Goal: Task Accomplishment & Management: Use online tool/utility

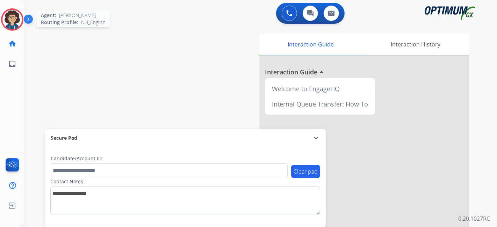
drag, startPoint x: 5, startPoint y: 17, endPoint x: 21, endPoint y: 23, distance: 16.4
click at [5, 17] on img at bounding box center [12, 20] width 20 height 20
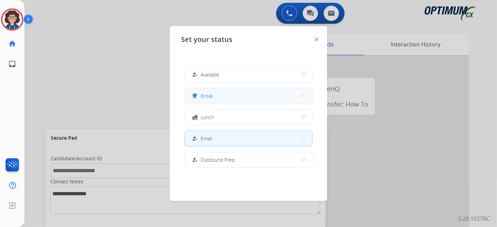
click at [217, 101] on button "free_breakfast Break" at bounding box center [248, 95] width 127 height 15
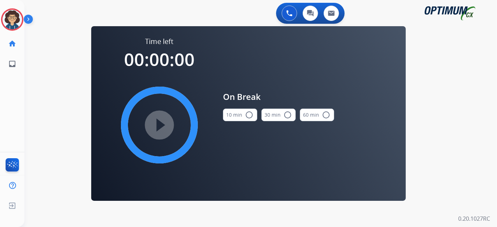
click at [247, 113] on mat-icon "radio_button_unchecked" at bounding box center [249, 115] width 8 height 8
click at [163, 122] on mat-icon "play_circle_filled" at bounding box center [159, 125] width 8 height 8
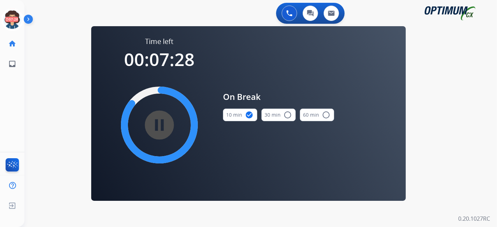
click at [430, 121] on div "0 Voice Interactions 0 Chat Interactions 0 Email Interactions swap_horiz Break …" at bounding box center [260, 113] width 472 height 227
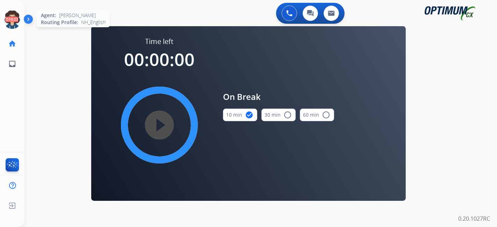
drag, startPoint x: 10, startPoint y: 16, endPoint x: 43, endPoint y: 24, distance: 33.7
click at [11, 16] on icon at bounding box center [12, 19] width 23 height 23
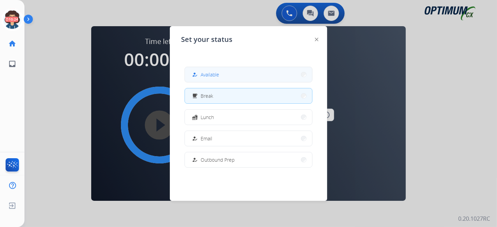
click at [220, 67] on button "how_to_reg Available" at bounding box center [248, 74] width 127 height 15
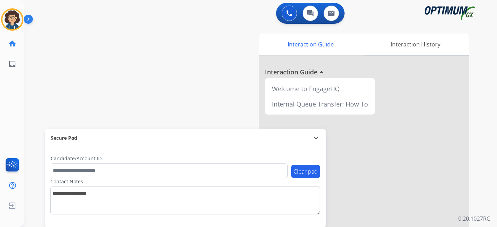
click at [190, 51] on div "swap_horiz Break voice bridge close_fullscreen Connect 3-Way Call merge_type Se…" at bounding box center [251, 170] width 455 height 291
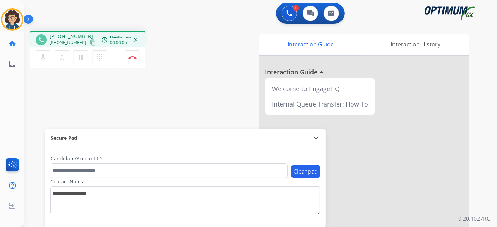
click at [90, 40] on mat-icon "content_copy" at bounding box center [93, 42] width 6 height 6
click at [193, 106] on div "phone [PHONE_NUMBER] [PHONE_NUMBER] content_copy access_time Call metrics Queue…" at bounding box center [251, 170] width 455 height 291
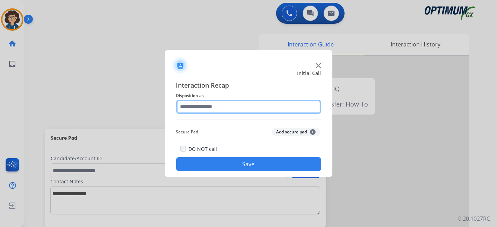
click at [264, 102] on input "text" at bounding box center [248, 107] width 145 height 14
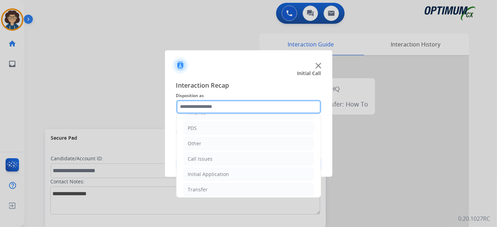
scroll to position [46, 0]
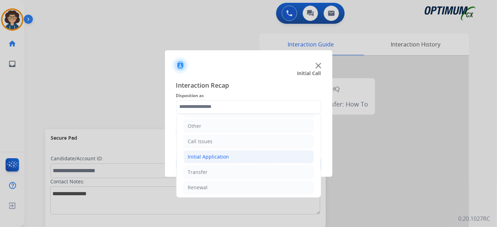
click at [225, 158] on div "Initial Application" at bounding box center [208, 156] width 41 height 7
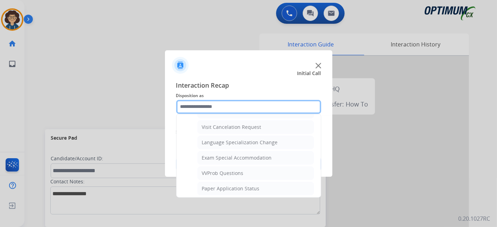
scroll to position [347, 0]
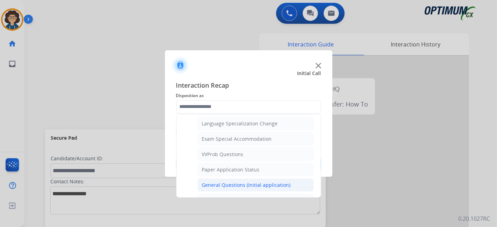
click at [284, 182] on div "General Questions (Initial application)" at bounding box center [246, 185] width 89 height 7
type input "**********"
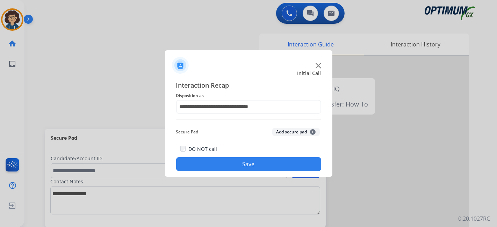
click at [254, 171] on button "Save" at bounding box center [248, 164] width 145 height 14
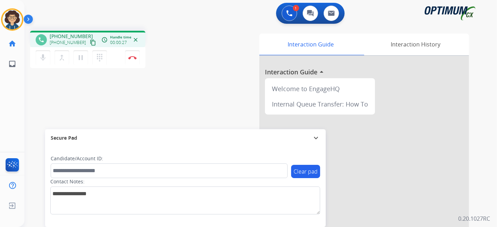
drag, startPoint x: 85, startPoint y: 42, endPoint x: 101, endPoint y: 12, distance: 33.9
click at [90, 41] on mat-icon "content_copy" at bounding box center [93, 42] width 6 height 6
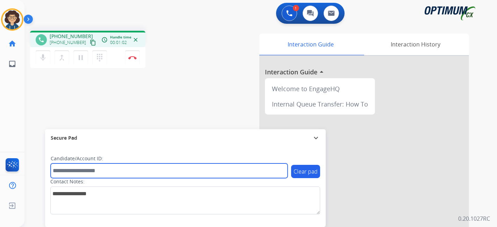
click at [118, 170] on input "text" at bounding box center [169, 170] width 237 height 15
paste input "*******"
type input "*******"
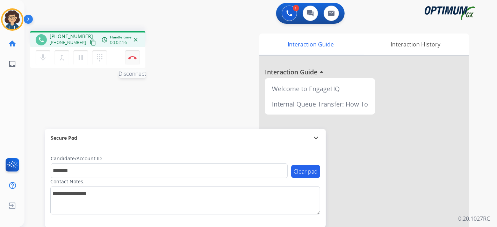
click at [138, 56] on button "Disconnect" at bounding box center [132, 57] width 15 height 15
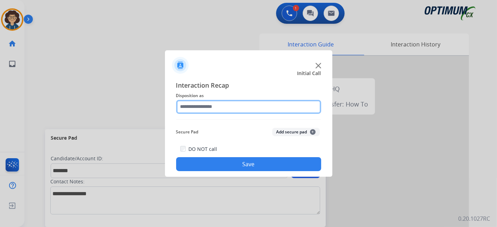
click at [234, 110] on input "text" at bounding box center [248, 107] width 145 height 14
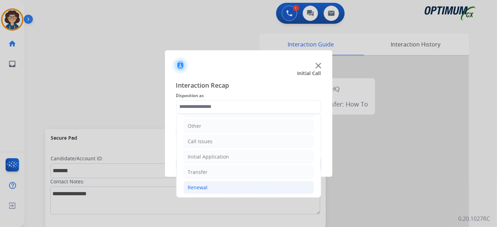
click at [228, 189] on li "Renewal" at bounding box center [248, 187] width 130 height 13
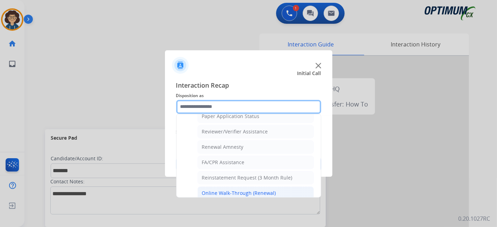
scroll to position [265, 0]
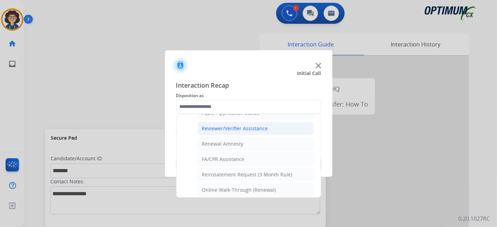
click at [259, 125] on div "Reviewer/Verifier Assistance" at bounding box center [235, 128] width 66 height 7
type input "**********"
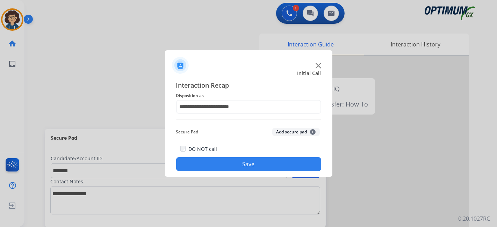
drag, startPoint x: 277, startPoint y: 132, endPoint x: 257, endPoint y: 178, distance: 50.0
click at [278, 132] on button "Add secure pad +" at bounding box center [296, 132] width 48 height 8
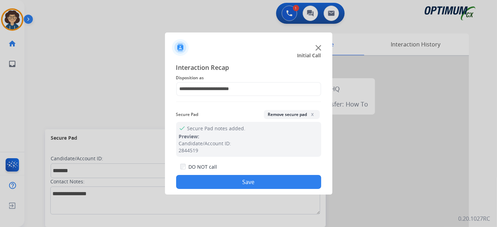
click at [249, 183] on button "Save" at bounding box center [248, 182] width 145 height 14
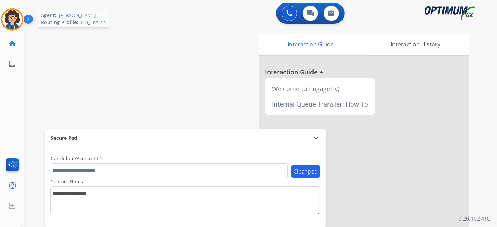
click at [18, 21] on img at bounding box center [12, 20] width 20 height 20
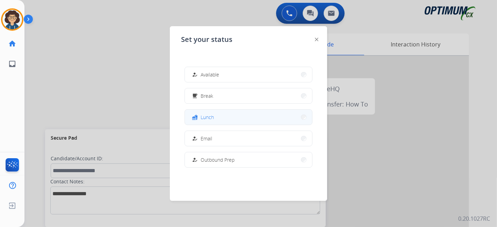
click at [235, 115] on button "fastfood Lunch" at bounding box center [248, 117] width 127 height 15
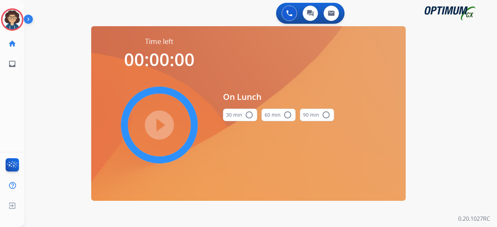
click at [234, 116] on button "30 min radio_button_unchecked" at bounding box center [240, 115] width 34 height 13
click at [155, 124] on mat-icon "play_circle_filled" at bounding box center [159, 125] width 8 height 8
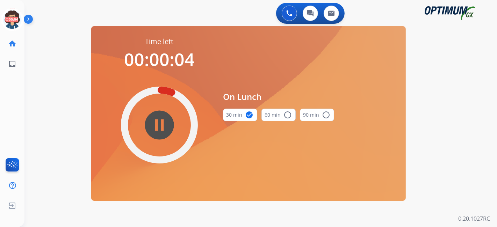
click at [162, 121] on mat-icon "pause_circle_filled" at bounding box center [159, 125] width 8 height 8
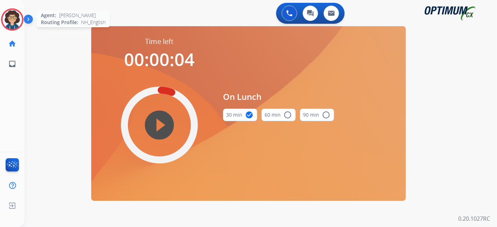
click at [15, 20] on img at bounding box center [12, 20] width 20 height 20
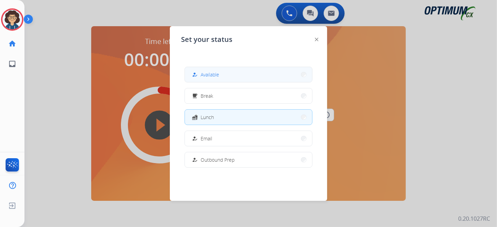
click at [211, 72] on span "Available" at bounding box center [209, 74] width 19 height 7
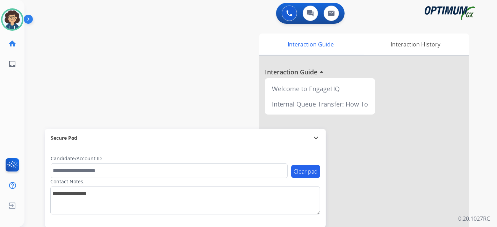
click at [185, 61] on div "swap_horiz Break voice bridge close_fullscreen Connect 3-Way Call merge_type Se…" at bounding box center [251, 170] width 455 height 291
click at [186, 83] on div "swap_horiz Break voice bridge close_fullscreen Connect 3-Way Call merge_type Se…" at bounding box center [251, 170] width 455 height 291
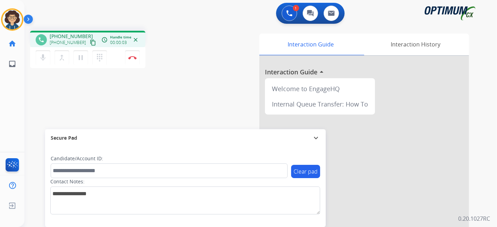
click at [90, 43] on mat-icon "content_copy" at bounding box center [93, 42] width 6 height 6
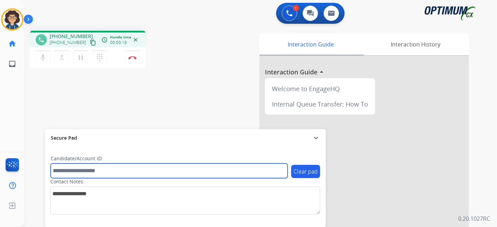
click at [107, 173] on input "text" at bounding box center [169, 170] width 237 height 15
paste input "*******"
type input "*******"
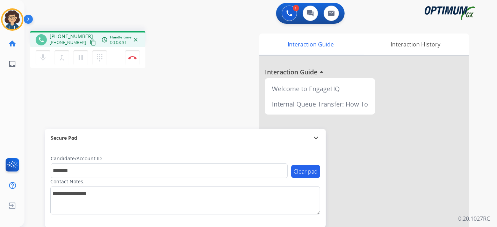
click at [209, 71] on div "Interaction Guide Interaction History Interaction Guide arrow_drop_up Welcome t…" at bounding box center [339, 175] width 260 height 283
click at [198, 77] on div "phone [PHONE_NUMBER] [PHONE_NUMBER] content_copy access_time Call metrics Queue…" at bounding box center [251, 170] width 455 height 291
click at [137, 58] on button "Disconnect" at bounding box center [132, 57] width 15 height 15
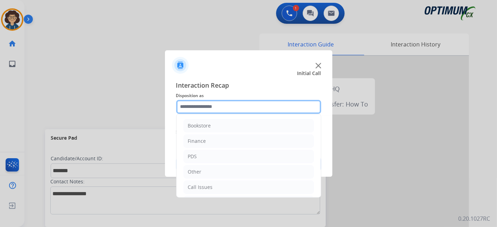
click at [258, 102] on input "text" at bounding box center [248, 107] width 145 height 14
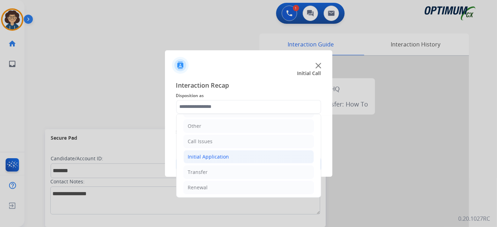
click at [251, 160] on li "Initial Application" at bounding box center [248, 156] width 130 height 13
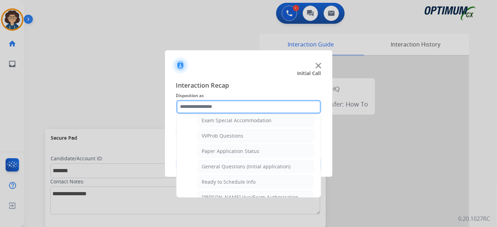
scroll to position [371, 0]
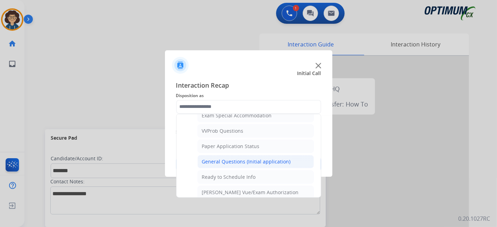
click at [270, 158] on div "General Questions (Initial application)" at bounding box center [246, 161] width 89 height 7
type input "**********"
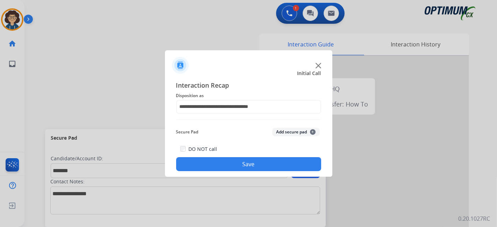
click at [289, 133] on button "Add secure pad +" at bounding box center [296, 132] width 48 height 8
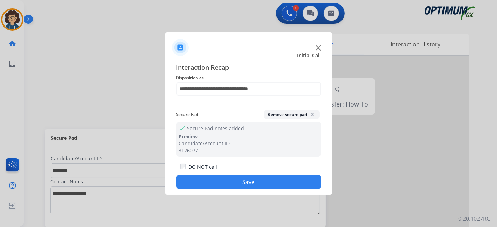
drag, startPoint x: 266, startPoint y: 181, endPoint x: 261, endPoint y: 169, distance: 13.3
click at [265, 179] on button "Save" at bounding box center [248, 182] width 145 height 14
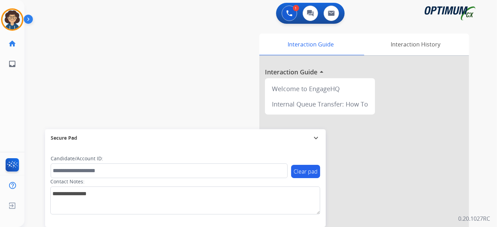
click at [107, 61] on div "swap_horiz Break voice bridge close_fullscreen Connect 3-Way Call merge_type Se…" at bounding box center [251, 170] width 455 height 291
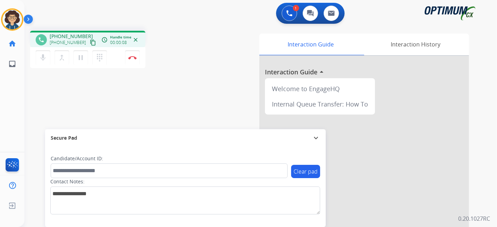
drag, startPoint x: 88, startPoint y: 41, endPoint x: 106, endPoint y: 8, distance: 37.8
click at [89, 39] on div "[PHONE_NUMBER] content_copy" at bounding box center [74, 42] width 48 height 8
click at [90, 42] on mat-icon "content_copy" at bounding box center [93, 42] width 6 height 6
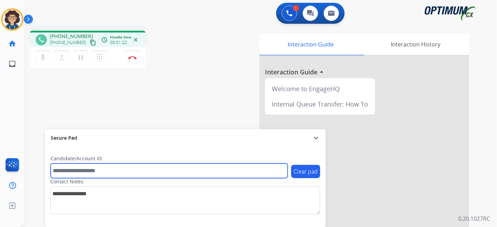
click at [129, 168] on input "text" at bounding box center [169, 170] width 237 height 15
paste input "*******"
type input "*******"
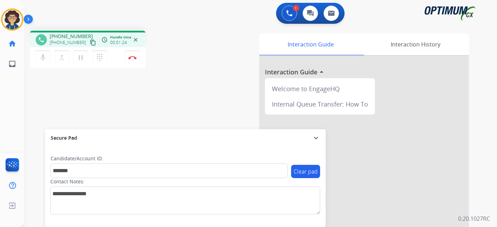
click at [182, 132] on div "Secure Pad" at bounding box center [185, 138] width 269 height 12
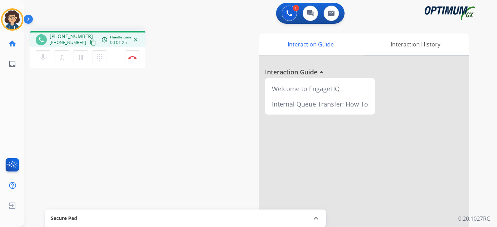
drag, startPoint x: 301, startPoint y: 214, endPoint x: 193, endPoint y: 89, distance: 164.7
click at [292, 206] on div "phone [PHONE_NUMBER] [PHONE_NUMBER] content_copy access_time Call metrics Queue…" at bounding box center [251, 170] width 455 height 291
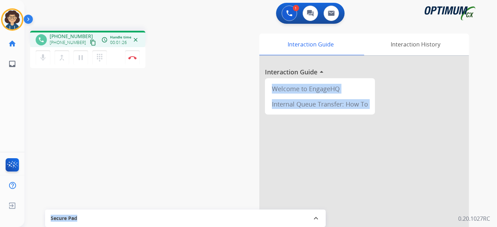
click at [314, 220] on mat-icon "expand_less" at bounding box center [316, 218] width 8 height 8
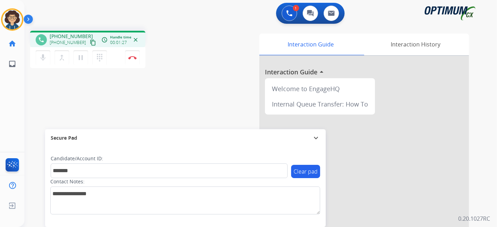
drag, startPoint x: 199, startPoint y: 63, endPoint x: 175, endPoint y: 1, distance: 66.9
click at [198, 56] on div "phone [PHONE_NUMBER] [PHONE_NUMBER] content_copy access_time Call metrics Queue…" at bounding box center [118, 50] width 176 height 39
click at [196, 99] on div "phone [PHONE_NUMBER] [PHONE_NUMBER] content_copy access_time Call metrics Queue…" at bounding box center [251, 170] width 455 height 291
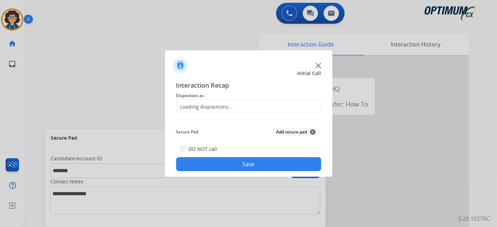
click at [238, 104] on div "Loading dispositions..." at bounding box center [248, 107] width 145 height 14
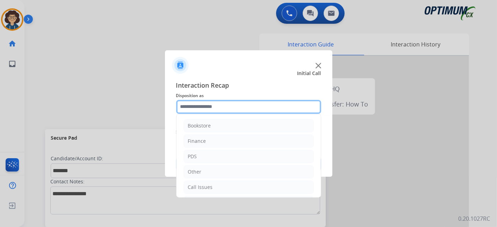
click at [241, 107] on input "text" at bounding box center [248, 107] width 145 height 14
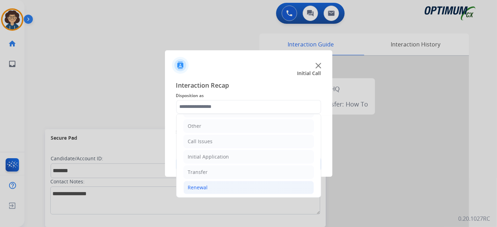
click at [221, 185] on li "Renewal" at bounding box center [248, 187] width 130 height 13
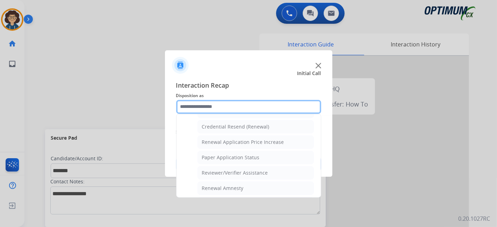
scroll to position [212, 0]
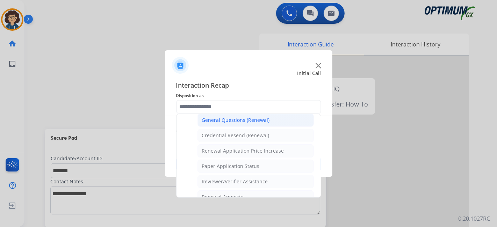
click at [262, 119] on div "General Questions (Renewal)" at bounding box center [236, 120] width 68 height 7
type input "**********"
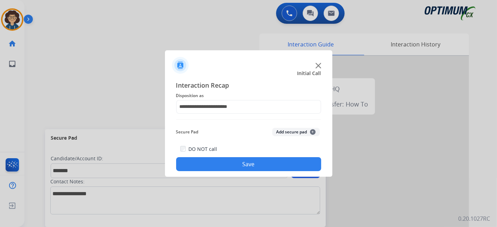
click at [290, 130] on button "Add secure pad +" at bounding box center [296, 132] width 48 height 8
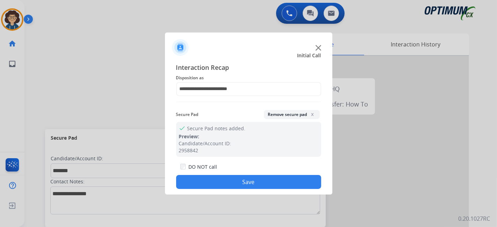
click at [255, 180] on button "Save" at bounding box center [248, 182] width 145 height 14
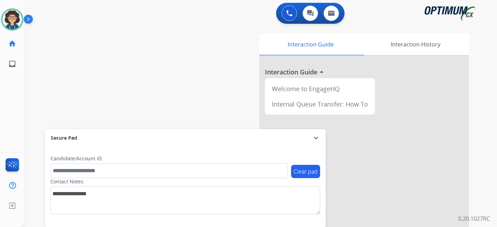
click at [496, 152] on div "0 Voice Interactions 0 Chat Interactions 0 Email Interactions swap_horiz Break …" at bounding box center [260, 113] width 472 height 227
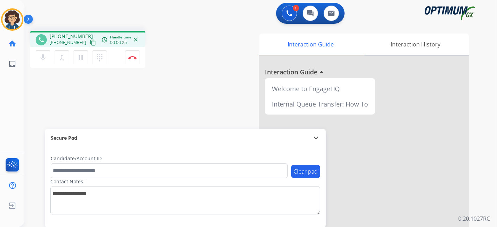
click at [90, 43] on mat-icon "content_copy" at bounding box center [93, 42] width 6 height 6
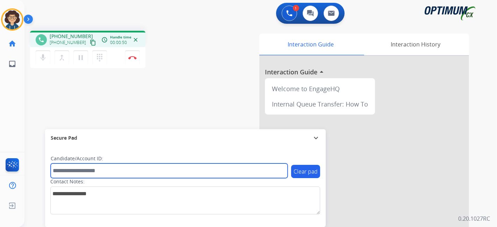
click at [118, 175] on input "text" at bounding box center [169, 170] width 237 height 15
paste input "*******"
type input "*******"
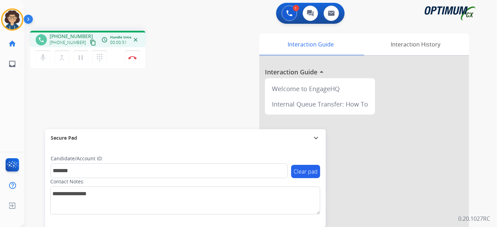
click at [162, 119] on div "phone [PHONE_NUMBER] [PHONE_NUMBER] content_copy access_time Call metrics Queue…" at bounding box center [251, 170] width 455 height 291
click at [193, 54] on div "phone [PHONE_NUMBER] [PHONE_NUMBER] content_copy access_time Call metrics Queue…" at bounding box center [118, 50] width 176 height 39
click at [138, 61] on button "Disconnect" at bounding box center [132, 57] width 15 height 15
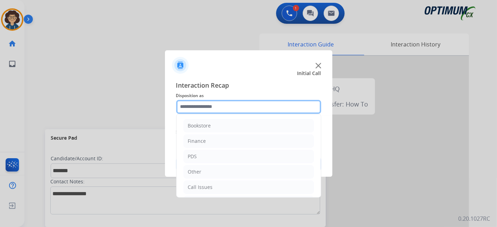
click at [241, 106] on input "text" at bounding box center [248, 107] width 145 height 14
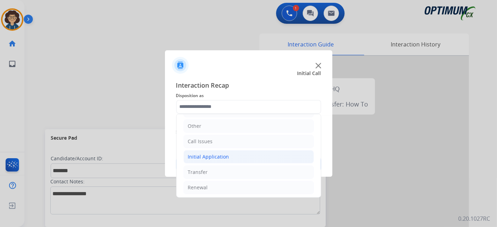
drag, startPoint x: 227, startPoint y: 155, endPoint x: 301, endPoint y: 152, distance: 74.8
click at [227, 154] on li "Initial Application" at bounding box center [248, 156] width 130 height 13
click at [263, 160] on li "Initial Application" at bounding box center [248, 156] width 130 height 13
click at [234, 181] on li "Renewal" at bounding box center [248, 187] width 130 height 13
click at [316, 134] on div "Bookstore Finance PDS Other Call Issues Initial Application Transfer Renewal Na…" at bounding box center [248, 156] width 145 height 84
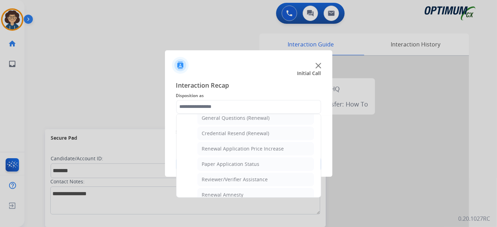
scroll to position [0, 0]
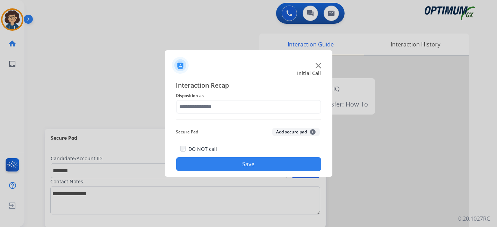
drag, startPoint x: 316, startPoint y: 135, endPoint x: 315, endPoint y: 175, distance: 40.2
click at [300, 133] on button "Add secure pad +" at bounding box center [296, 132] width 48 height 8
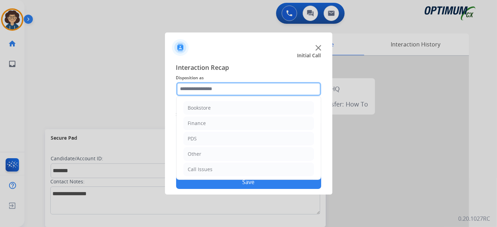
click at [287, 93] on input "text" at bounding box center [248, 89] width 145 height 14
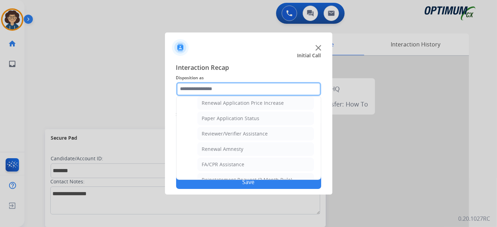
scroll to position [195, 0]
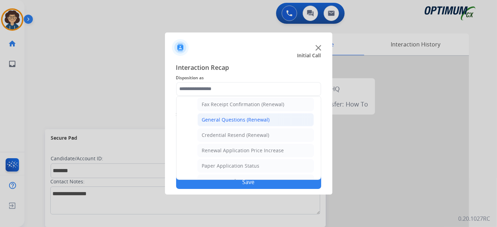
click at [270, 118] on li "General Questions (Renewal)" at bounding box center [255, 119] width 116 height 13
type input "**********"
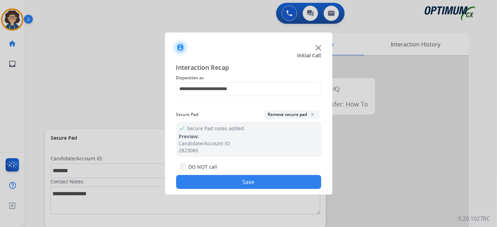
click at [254, 175] on div "DO NOT call Save" at bounding box center [248, 175] width 145 height 27
click at [240, 190] on div "**********" at bounding box center [248, 126] width 167 height 138
click at [243, 183] on button "Save" at bounding box center [248, 182] width 145 height 14
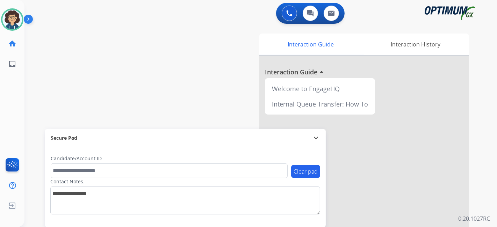
click at [373, 221] on div at bounding box center [364, 186] width 210 height 261
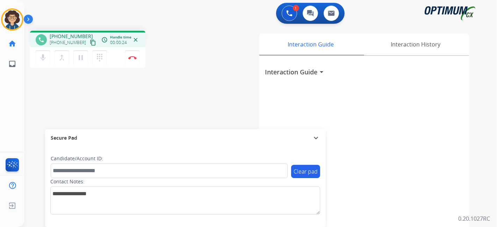
click at [309, 83] on div "Interaction Guide arrow_drop_down" at bounding box center [364, 186] width 210 height 261
click at [316, 77] on div "Interaction Guide arrow_drop_down" at bounding box center [364, 186] width 210 height 261
click at [317, 73] on div "Interaction Guide arrow_drop_down" at bounding box center [295, 72] width 61 height 10
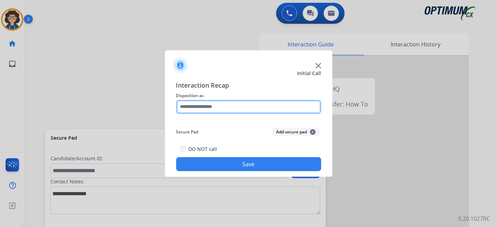
drag, startPoint x: 200, startPoint y: 107, endPoint x: 212, endPoint y: 112, distance: 12.3
click at [211, 112] on input "text" at bounding box center [248, 107] width 145 height 14
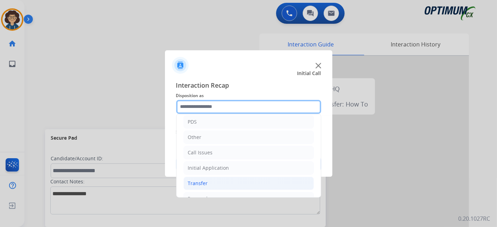
scroll to position [46, 0]
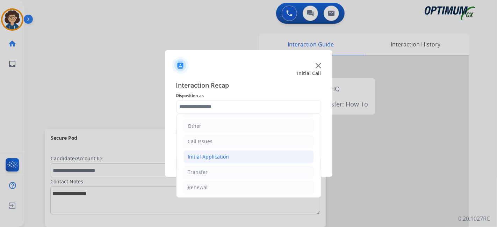
click at [245, 151] on li "Initial Application" at bounding box center [248, 156] width 130 height 13
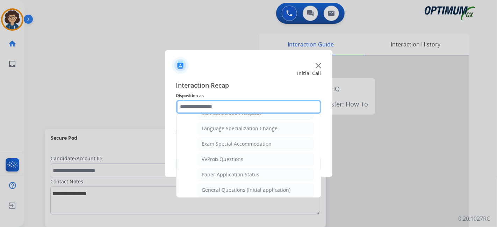
scroll to position [353, 0]
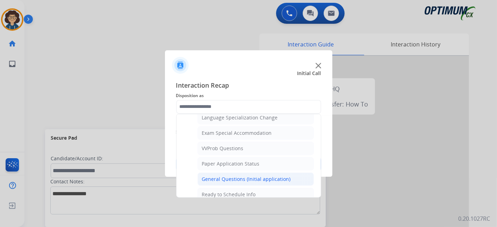
click at [260, 173] on li "General Questions (Initial application)" at bounding box center [255, 179] width 116 height 13
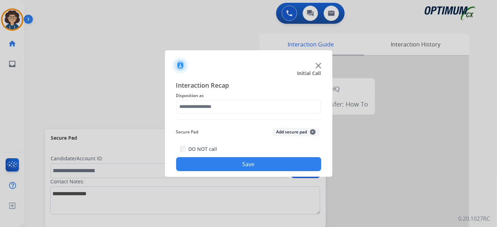
type input "**********"
click at [260, 161] on button "Save" at bounding box center [248, 164] width 145 height 14
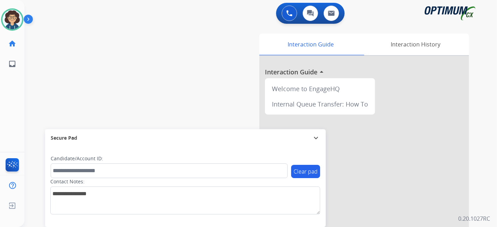
click at [72, 87] on div "swap_horiz Break voice bridge close_fullscreen Connect 3-Way Call merge_type Se…" at bounding box center [251, 170] width 455 height 291
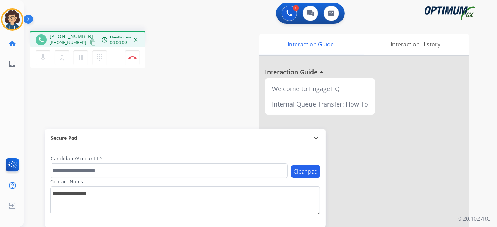
click at [90, 42] on div "phone [PHONE_NUMBER] [PHONE_NUMBER] content_copy access_time Call metrics Queue…" at bounding box center [88, 40] width 104 height 6
click at [90, 43] on mat-icon "content_copy" at bounding box center [93, 42] width 6 height 6
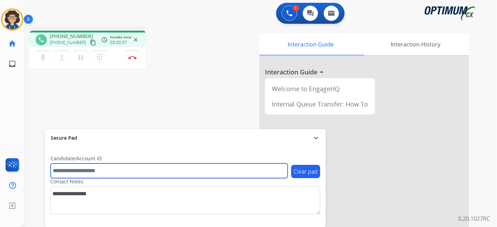
click at [84, 170] on input "text" at bounding box center [169, 170] width 237 height 15
paste input "*******"
type input "*******"
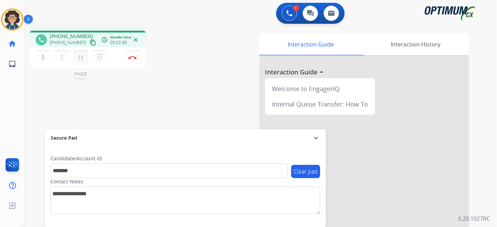
click at [82, 58] on mat-icon "pause" at bounding box center [80, 57] width 8 height 8
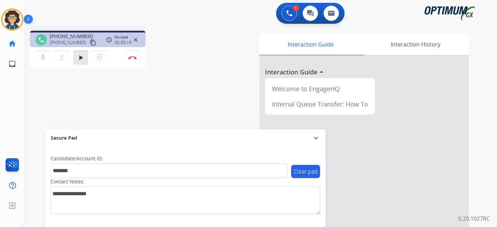
click at [491, 146] on div "1 Voice Interactions 0 Chat Interactions 0 Email Interactions phone [PHONE_NUMB…" at bounding box center [260, 113] width 472 height 227
click at [83, 59] on mat-icon "play_arrow" at bounding box center [80, 57] width 8 height 8
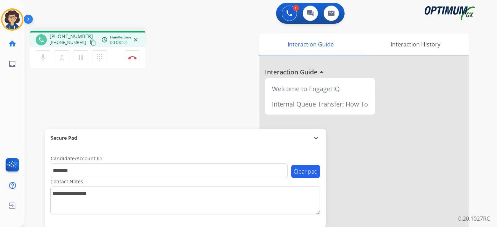
click at [200, 74] on div "phone [PHONE_NUMBER] [PHONE_NUMBER] content_copy access_time Call metrics Queue…" at bounding box center [251, 170] width 455 height 291
click at [135, 57] on img at bounding box center [132, 57] width 8 height 3
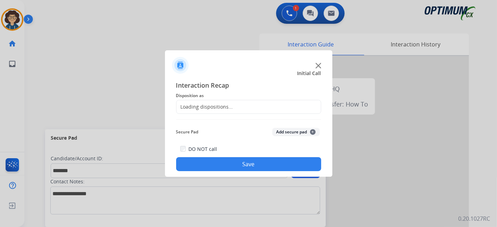
click at [231, 109] on div "Loading dispositions..." at bounding box center [204, 106] width 57 height 7
click at [229, 106] on div "Loading dispositions..." at bounding box center [204, 106] width 57 height 7
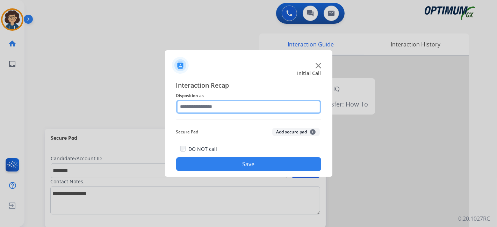
click at [229, 106] on input "text" at bounding box center [248, 107] width 145 height 14
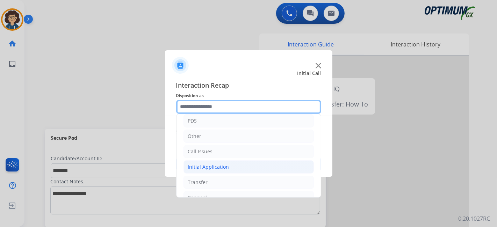
scroll to position [46, 0]
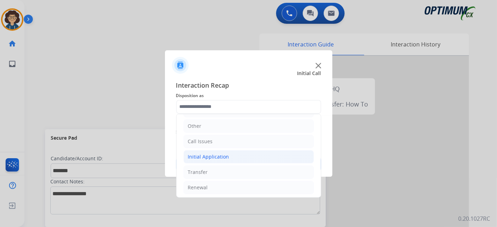
click at [232, 154] on li "Initial Application" at bounding box center [248, 156] width 130 height 13
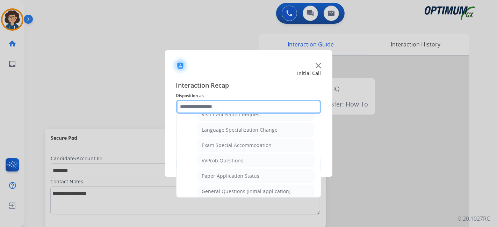
scroll to position [352, 0]
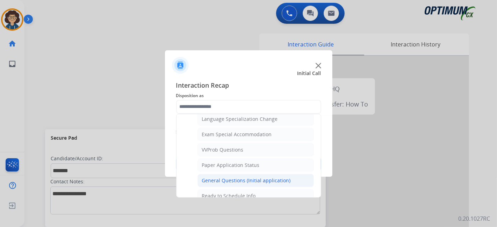
click at [264, 177] on div "General Questions (Initial application)" at bounding box center [246, 180] width 89 height 7
type input "**********"
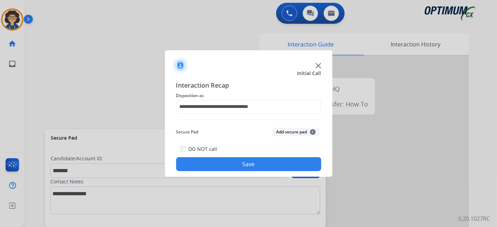
click at [287, 132] on button "Add secure pad +" at bounding box center [296, 132] width 48 height 8
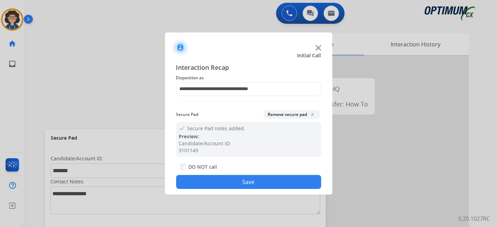
click at [246, 187] on button "Save" at bounding box center [248, 182] width 145 height 14
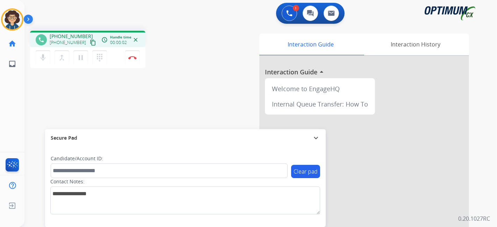
click at [90, 43] on mat-icon "content_copy" at bounding box center [93, 42] width 6 height 6
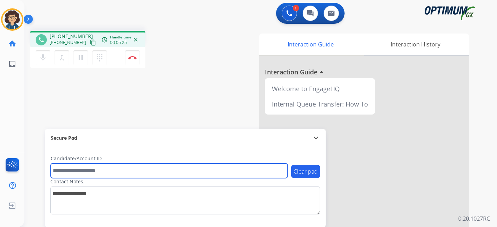
click at [122, 173] on input "text" at bounding box center [169, 170] width 237 height 15
paste input "*******"
type input "*******"
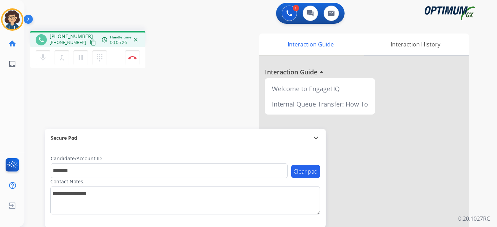
click at [190, 93] on div "phone [PHONE_NUMBER] [PHONE_NUMBER] content_copy access_time Call metrics Queue…" at bounding box center [251, 170] width 455 height 291
click at [133, 61] on button "Disconnect" at bounding box center [132, 57] width 15 height 15
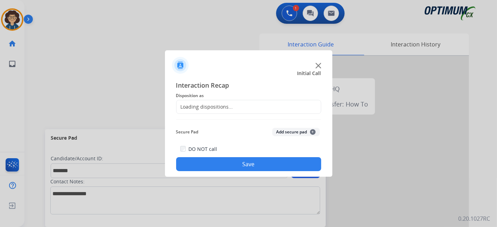
click at [237, 111] on div "Loading dispositions..." at bounding box center [248, 107] width 145 height 14
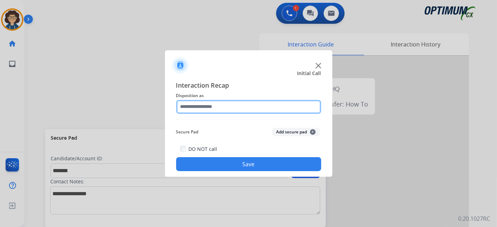
click at [241, 109] on input "text" at bounding box center [248, 107] width 145 height 14
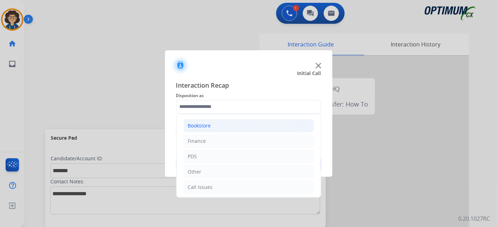
click at [233, 130] on li "Bookstore" at bounding box center [248, 125] width 130 height 13
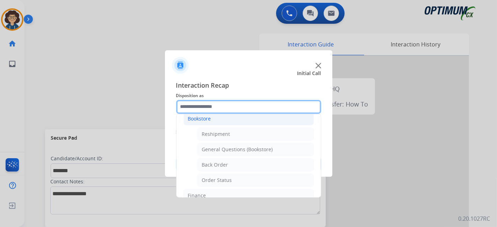
scroll to position [12, 0]
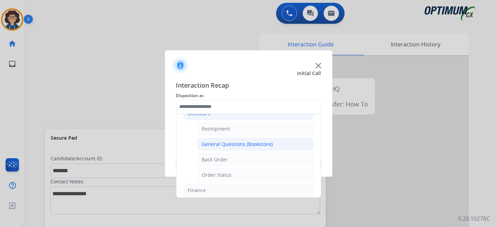
click at [251, 138] on li "General Questions (Bookstore)" at bounding box center [255, 144] width 116 height 13
type input "**********"
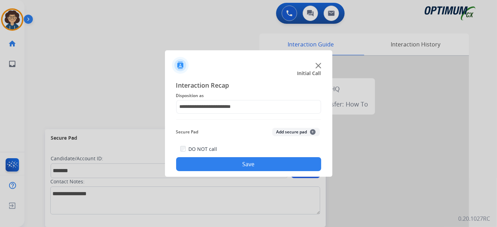
click at [287, 127] on div "Secure Pad Add secure pad +" at bounding box center [248, 132] width 145 height 14
click at [287, 135] on button "Add secure pad +" at bounding box center [296, 132] width 48 height 8
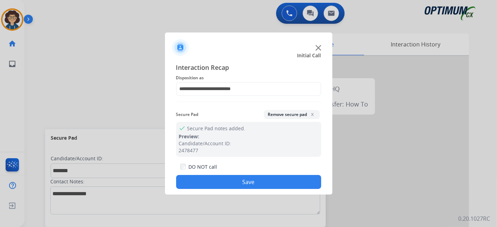
click at [247, 182] on button "Save" at bounding box center [248, 182] width 145 height 14
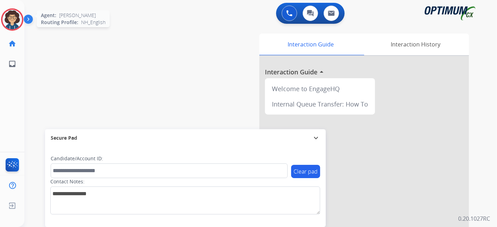
click at [7, 17] on img at bounding box center [12, 20] width 20 height 20
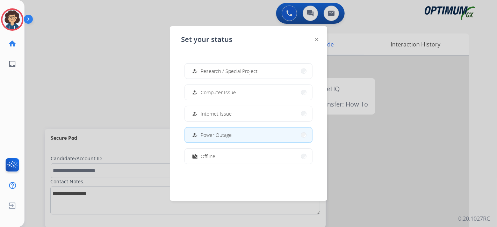
scroll to position [0, 0]
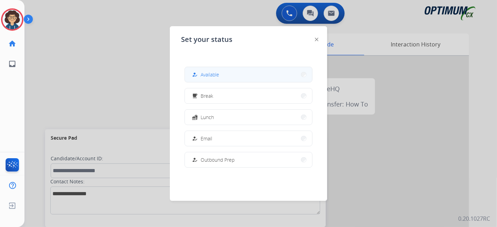
click at [235, 77] on button "how_to_reg Available" at bounding box center [248, 74] width 127 height 15
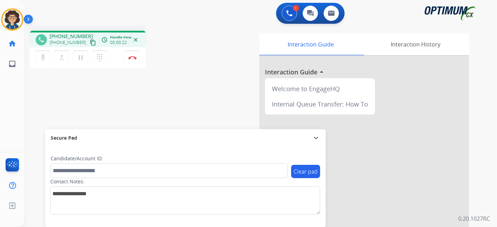
click at [90, 44] on mat-icon "content_copy" at bounding box center [93, 42] width 6 height 6
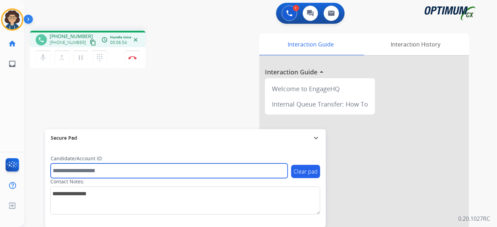
click at [110, 176] on input "text" at bounding box center [169, 170] width 237 height 15
paste input "*******"
type input "*******"
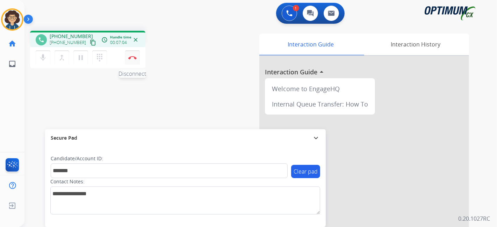
click at [134, 53] on button "Disconnect" at bounding box center [132, 57] width 15 height 15
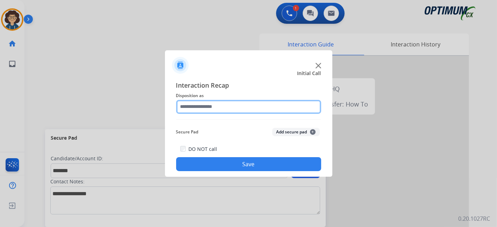
click at [259, 110] on input "text" at bounding box center [248, 107] width 145 height 14
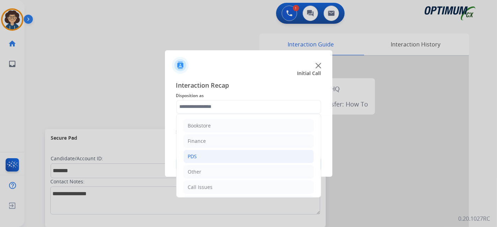
click at [275, 154] on li "PDS" at bounding box center [248, 156] width 130 height 13
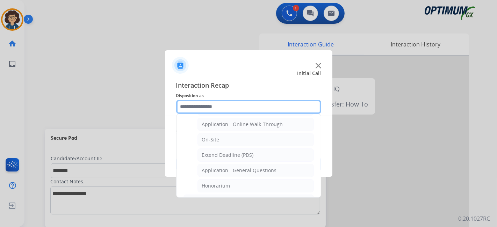
scroll to position [167, 0]
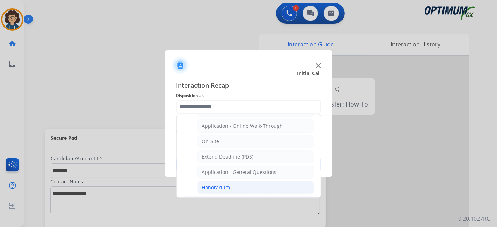
click at [278, 184] on li "Honorarium" at bounding box center [255, 187] width 116 height 13
type input "**********"
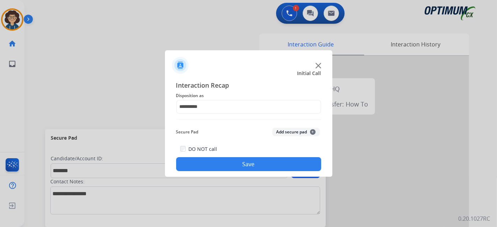
click at [297, 137] on div "Secure Pad Add secure pad +" at bounding box center [248, 132] width 145 height 14
drag, startPoint x: 287, startPoint y: 131, endPoint x: 272, endPoint y: 172, distance: 43.7
click at [287, 133] on button "Add secure pad +" at bounding box center [296, 132] width 48 height 8
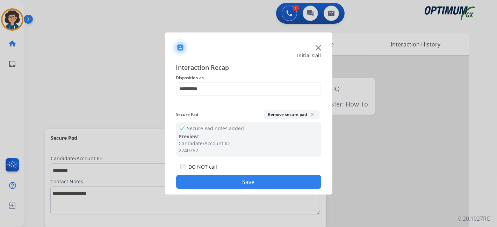
drag, startPoint x: 267, startPoint y: 180, endPoint x: 257, endPoint y: 164, distance: 18.7
click at [266, 180] on button "Save" at bounding box center [248, 182] width 145 height 14
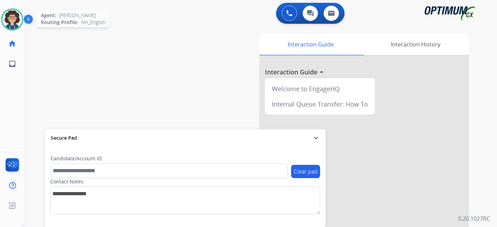
click at [11, 20] on img at bounding box center [12, 20] width 20 height 20
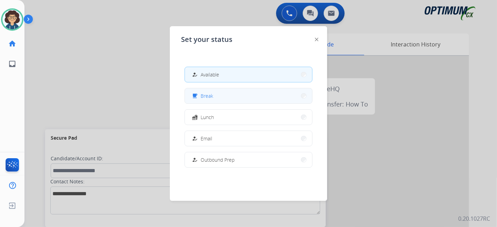
click at [227, 100] on button "free_breakfast Break" at bounding box center [248, 95] width 127 height 15
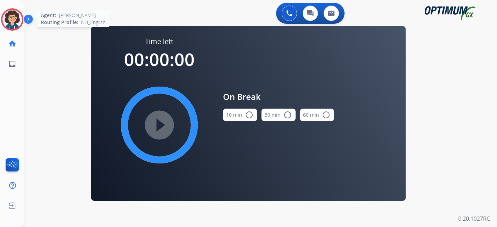
click at [5, 14] on img at bounding box center [12, 20] width 20 height 20
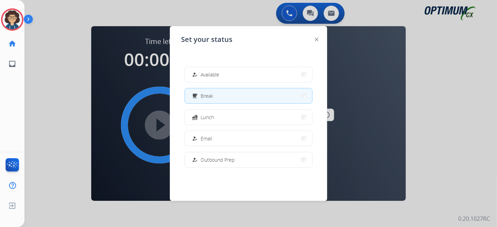
click at [205, 78] on button "how_to_reg Available" at bounding box center [248, 74] width 127 height 15
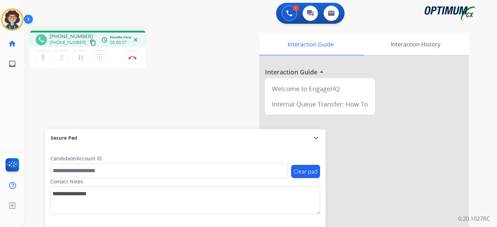
click at [86, 46] on div "phone [PHONE_NUMBER] [PHONE_NUMBER] content_copy access_time Call metrics Queue…" at bounding box center [87, 39] width 115 height 16
click at [90, 44] on mat-icon "content_copy" at bounding box center [93, 42] width 6 height 6
click at [132, 60] on button "Disconnect" at bounding box center [132, 57] width 15 height 15
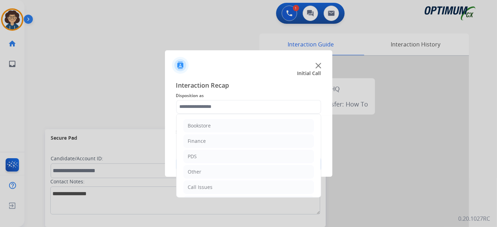
click at [223, 102] on input "text" at bounding box center [248, 107] width 145 height 14
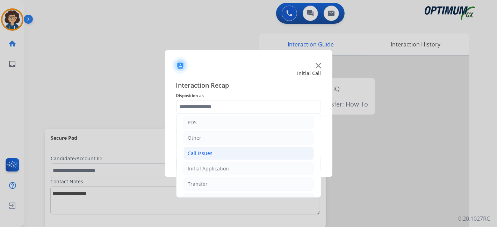
scroll to position [46, 0]
click at [258, 154] on li "Initial Application" at bounding box center [248, 156] width 130 height 13
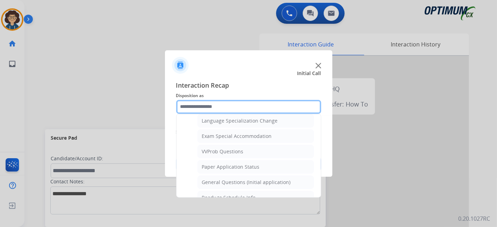
scroll to position [353, 0]
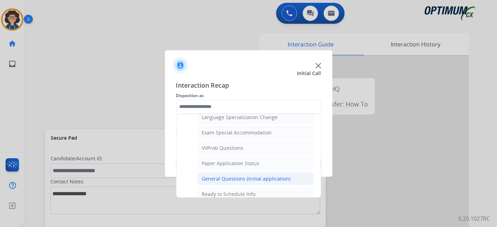
click at [284, 175] on div "General Questions (Initial application)" at bounding box center [246, 178] width 89 height 7
type input "**********"
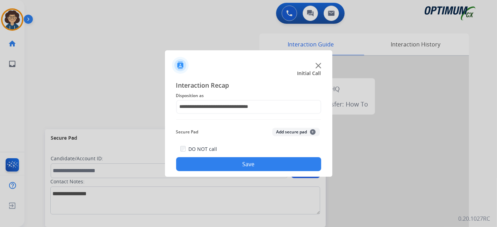
click at [266, 166] on button "Save" at bounding box center [248, 164] width 145 height 14
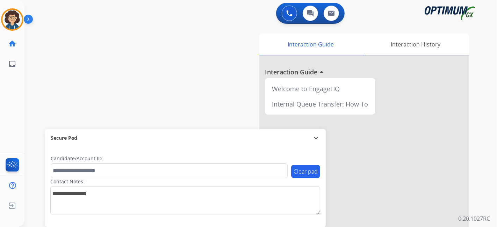
click at [214, 104] on div "Interaction Guide Interaction History Interaction Guide arrow_drop_up Welcome t…" at bounding box center [339, 175] width 260 height 283
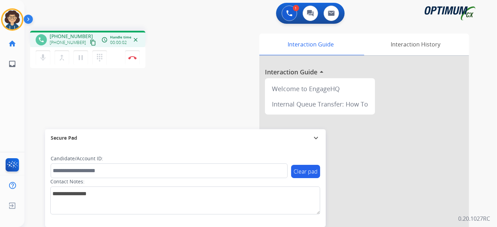
click at [90, 43] on mat-icon "content_copy" at bounding box center [93, 42] width 6 height 6
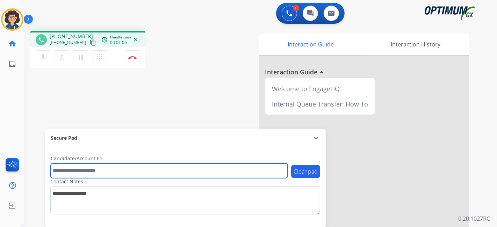
click at [112, 165] on input "text" at bounding box center [169, 170] width 237 height 15
paste input "*******"
type input "*******"
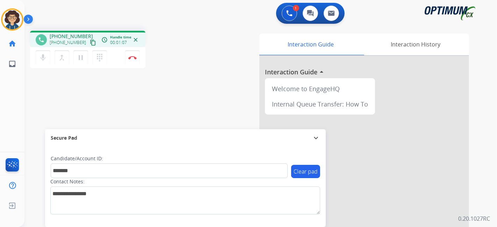
click at [148, 113] on div "phone [PHONE_NUMBER] [PHONE_NUMBER] content_copy access_time Call metrics Queue…" at bounding box center [251, 170] width 455 height 291
click at [198, 92] on div "phone [PHONE_NUMBER] [PHONE_NUMBER] content_copy access_time Call metrics Queue…" at bounding box center [251, 170] width 455 height 291
click at [135, 60] on button "Disconnect" at bounding box center [132, 57] width 15 height 15
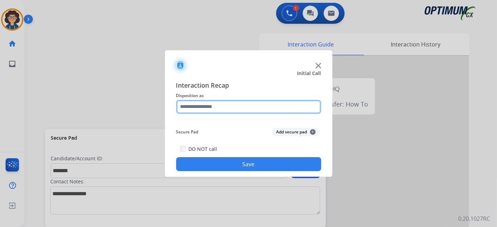
click at [224, 103] on input "text" at bounding box center [248, 107] width 145 height 14
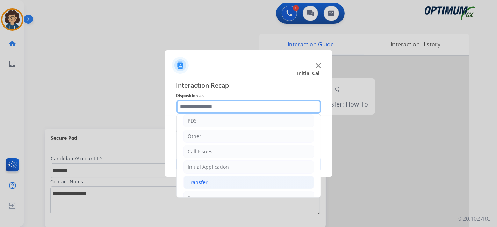
scroll to position [46, 0]
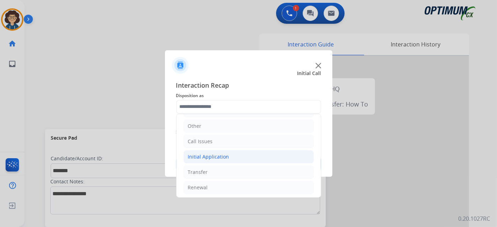
click at [250, 158] on li "Initial Application" at bounding box center [248, 156] width 130 height 13
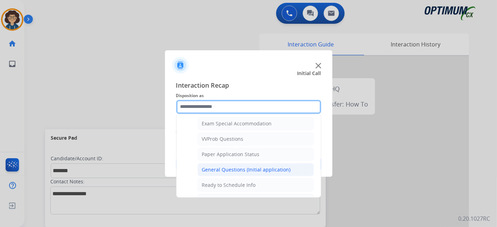
scroll to position [363, 0]
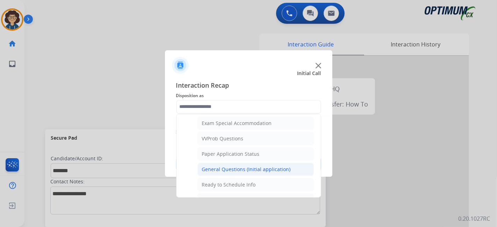
click at [287, 165] on li "General Questions (Initial application)" at bounding box center [255, 169] width 116 height 13
type input "**********"
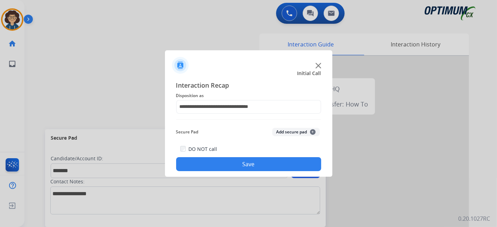
click at [297, 131] on button "Add secure pad +" at bounding box center [296, 132] width 48 height 8
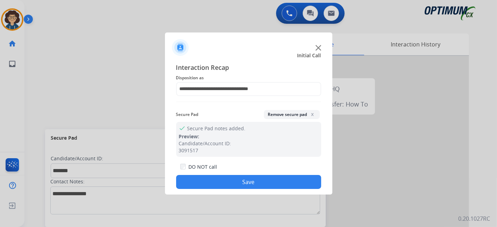
click at [258, 182] on button "Save" at bounding box center [248, 182] width 145 height 14
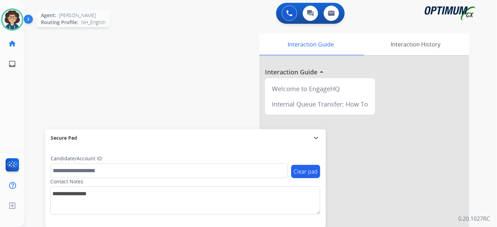
click at [5, 14] on img at bounding box center [12, 20] width 20 height 20
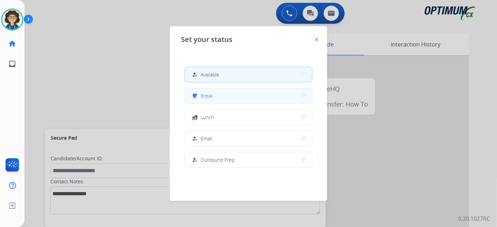
click at [204, 101] on button "free_breakfast Break" at bounding box center [248, 95] width 127 height 15
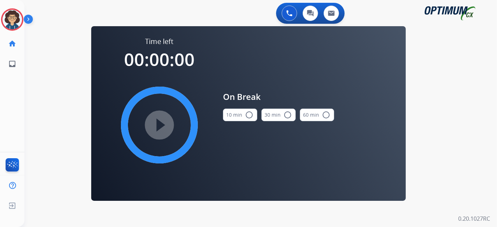
click at [238, 119] on button "10 min radio_button_unchecked" at bounding box center [240, 115] width 34 height 13
click at [156, 127] on mat-icon "play_circle_filled" at bounding box center [159, 125] width 8 height 8
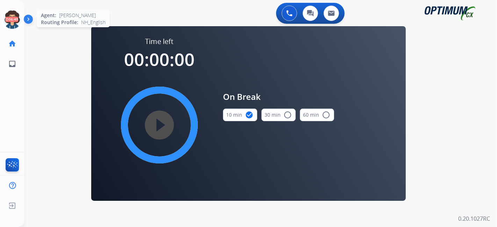
click at [8, 9] on circle at bounding box center [12, 19] width 21 height 21
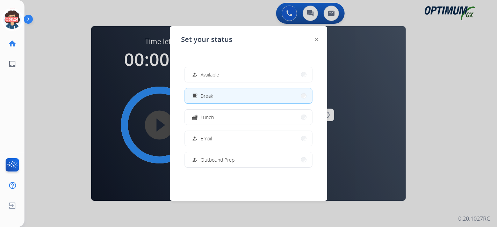
click at [282, 68] on button "how_to_reg Available" at bounding box center [248, 74] width 127 height 15
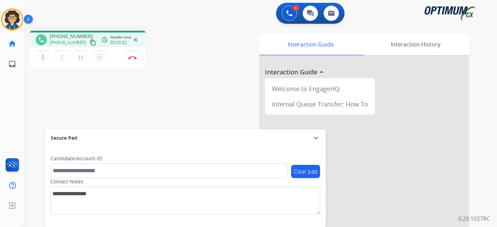
click at [90, 43] on mat-icon "content_copy" at bounding box center [93, 42] width 6 height 6
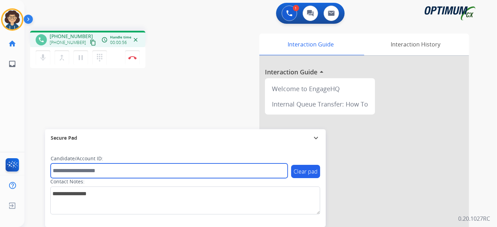
click at [112, 172] on input "text" at bounding box center [169, 170] width 237 height 15
paste input "*******"
type input "*******"
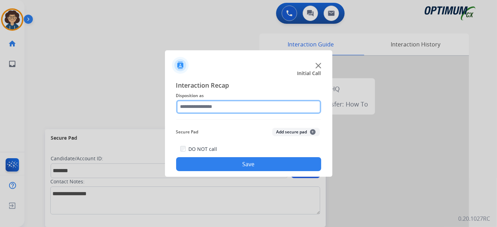
click at [247, 105] on input "text" at bounding box center [248, 107] width 145 height 14
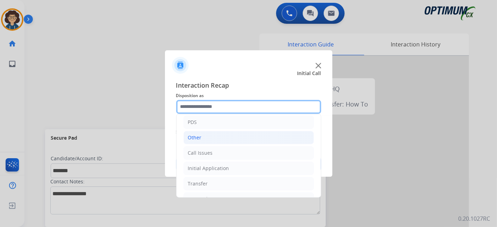
scroll to position [46, 0]
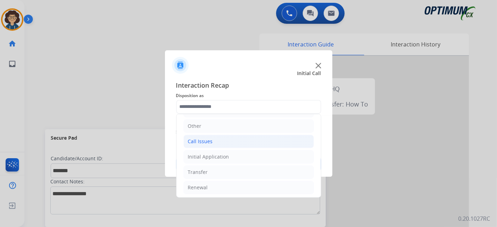
click at [242, 142] on li "Call Issues" at bounding box center [248, 141] width 130 height 13
click at [274, 138] on li "Call Issues" at bounding box center [248, 141] width 130 height 13
click at [275, 157] on li "Initial Application" at bounding box center [248, 156] width 130 height 13
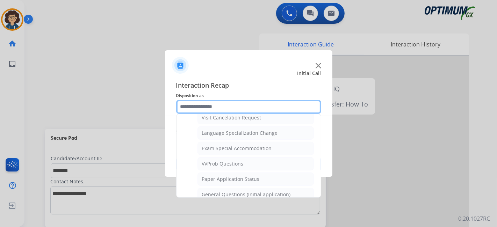
scroll to position [359, 0]
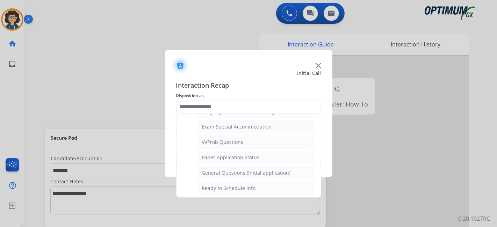
drag, startPoint x: 267, startPoint y: 173, endPoint x: 282, endPoint y: 151, distance: 26.3
click at [267, 172] on li "General Questions (Initial application)" at bounding box center [255, 172] width 116 height 13
type input "**********"
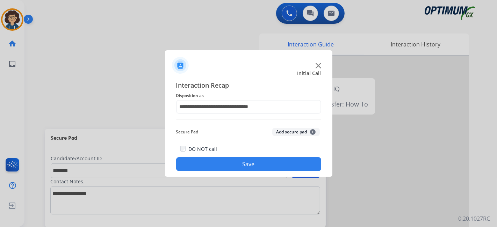
click at [293, 133] on button "Add secure pad +" at bounding box center [296, 132] width 48 height 8
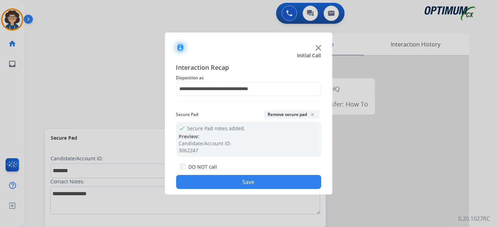
click at [249, 183] on button "Save" at bounding box center [248, 182] width 145 height 14
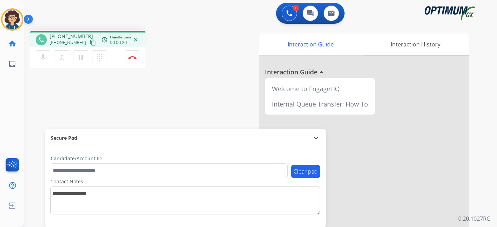
click at [90, 44] on mat-icon "content_copy" at bounding box center [93, 42] width 6 height 6
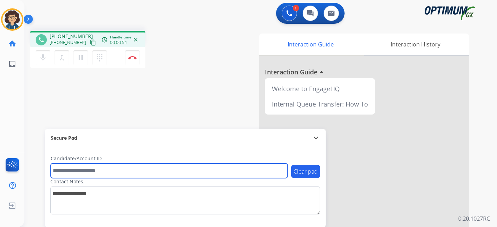
click at [124, 177] on input "text" at bounding box center [169, 170] width 237 height 15
paste input "*******"
type input "*******"
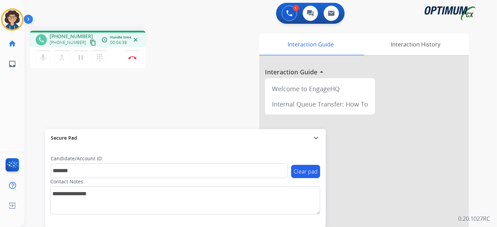
click at [198, 93] on div "phone [PHONE_NUMBER] [PHONE_NUMBER] content_copy access_time Call metrics Queue…" at bounding box center [251, 170] width 455 height 291
click at [134, 56] on img at bounding box center [132, 57] width 8 height 3
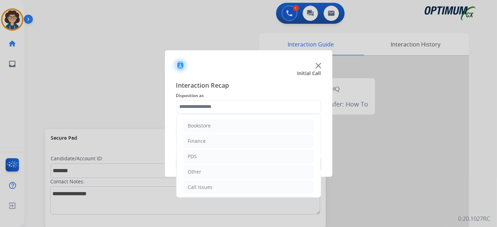
click at [235, 107] on input "text" at bounding box center [248, 107] width 145 height 14
click at [229, 185] on li "Renewal" at bounding box center [248, 187] width 130 height 13
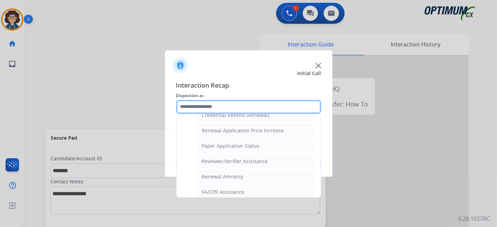
scroll to position [234, 0]
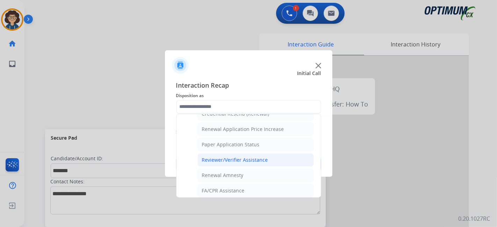
click at [258, 157] on div "Reviewer/Verifier Assistance" at bounding box center [235, 159] width 66 height 7
type input "**********"
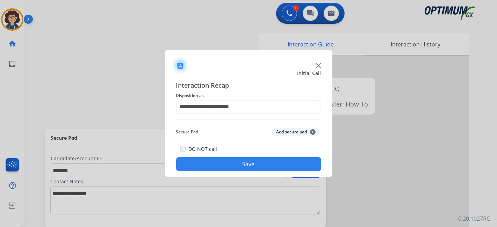
click at [293, 132] on button "Add secure pad +" at bounding box center [296, 132] width 48 height 8
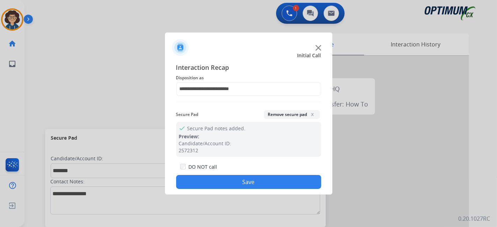
click at [246, 183] on button "Save" at bounding box center [248, 182] width 145 height 14
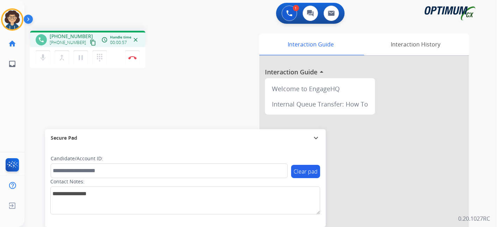
click at [90, 43] on mat-icon "content_copy" at bounding box center [93, 42] width 6 height 6
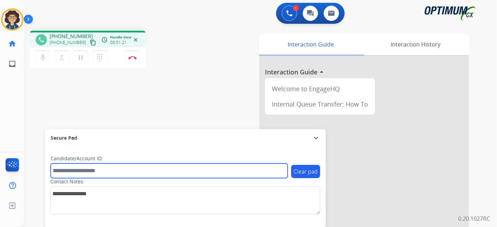
click at [113, 165] on input "text" at bounding box center [169, 170] width 237 height 15
paste input "*********"
type input "*********"
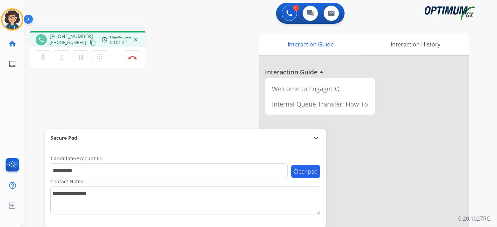
click at [155, 101] on div "phone [PHONE_NUMBER] [PHONE_NUMBER] content_copy access_time Call metrics Queue…" at bounding box center [251, 170] width 455 height 291
click at [210, 88] on div "Interaction Guide Interaction History Interaction Guide arrow_drop_up Welcome t…" at bounding box center [339, 175] width 260 height 283
click at [210, 65] on div "Interaction Guide Interaction History Interaction Guide arrow_drop_up Welcome t…" at bounding box center [339, 175] width 260 height 283
click at [133, 61] on button "Disconnect" at bounding box center [132, 57] width 15 height 15
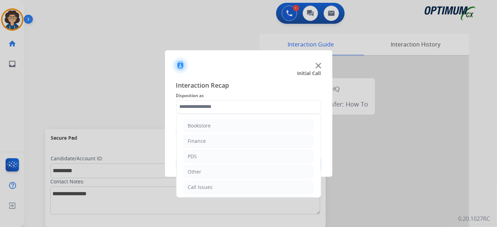
click at [250, 108] on input "text" at bounding box center [248, 107] width 145 height 14
drag, startPoint x: 243, startPoint y: 156, endPoint x: 257, endPoint y: 155, distance: 13.3
click at [243, 155] on li "PDS" at bounding box center [248, 156] width 130 height 13
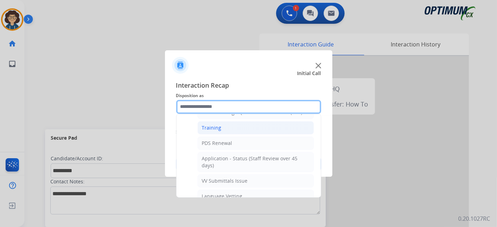
scroll to position [82, 0]
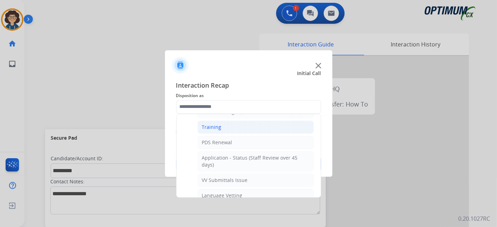
click at [267, 127] on li "Training" at bounding box center [255, 126] width 116 height 13
type input "********"
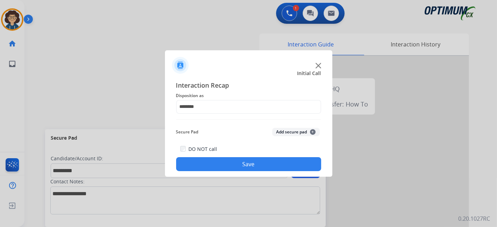
click at [290, 133] on button "Add secure pad +" at bounding box center [296, 132] width 48 height 8
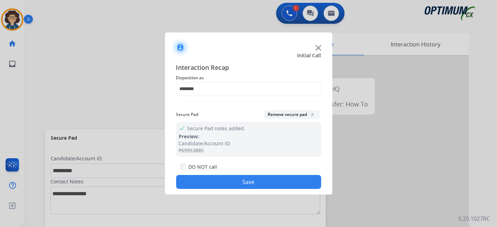
click at [274, 181] on button "Save" at bounding box center [248, 182] width 145 height 14
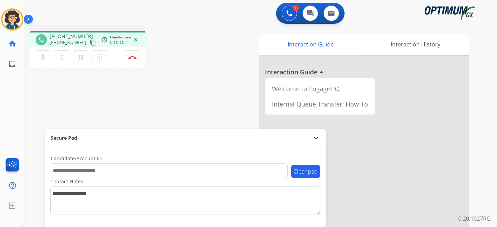
click at [90, 42] on mat-icon "content_copy" at bounding box center [93, 42] width 6 height 6
click at [204, 92] on div "phone [PHONE_NUMBER] [PHONE_NUMBER] content_copy access_time Call metrics Queue…" at bounding box center [251, 170] width 455 height 291
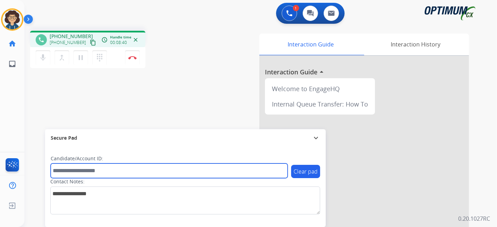
click at [101, 167] on input "text" at bounding box center [169, 170] width 237 height 15
paste input "*******"
type input "*******"
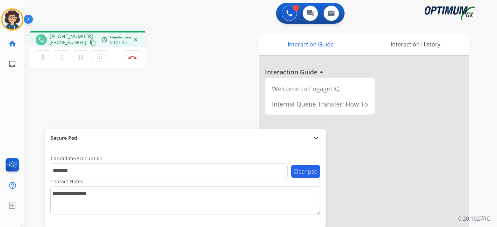
click at [185, 64] on div "phone [PHONE_NUMBER] [PHONE_NUMBER] content_copy access_time Call metrics Queue…" at bounding box center [118, 50] width 176 height 39
click at [133, 60] on button "Disconnect" at bounding box center [132, 57] width 15 height 15
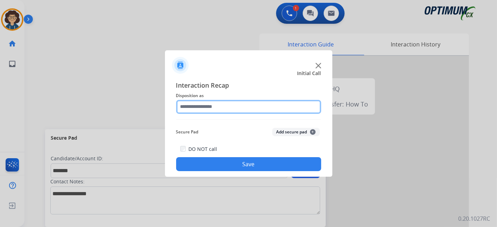
click at [249, 110] on input "text" at bounding box center [248, 107] width 145 height 14
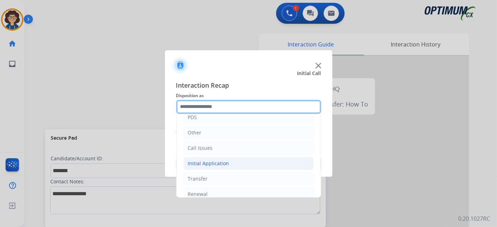
scroll to position [46, 0]
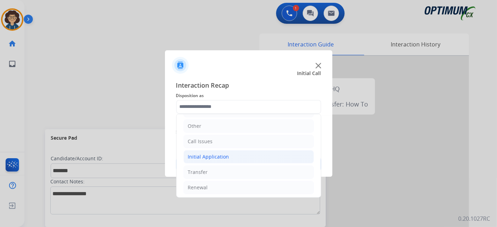
click at [241, 157] on li "Initial Application" at bounding box center [248, 156] width 130 height 13
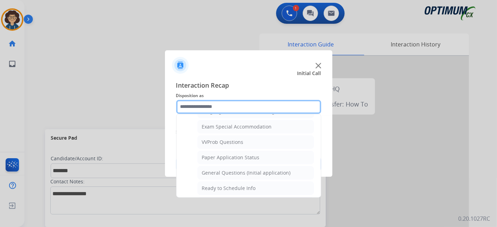
scroll to position [361, 0]
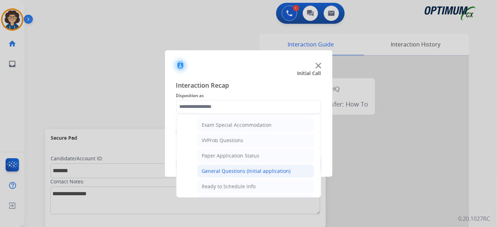
click at [291, 167] on li "General Questions (Initial application)" at bounding box center [255, 171] width 116 height 13
type input "**********"
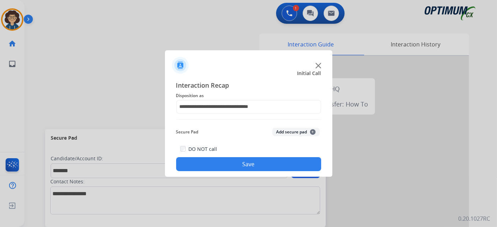
click at [303, 133] on button "Add secure pad +" at bounding box center [296, 132] width 48 height 8
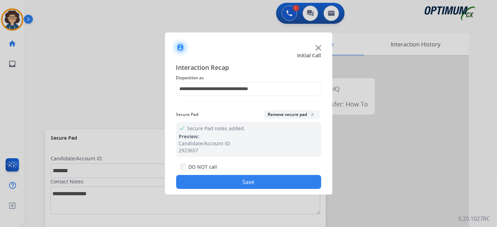
click at [265, 175] on button "Save" at bounding box center [248, 182] width 145 height 14
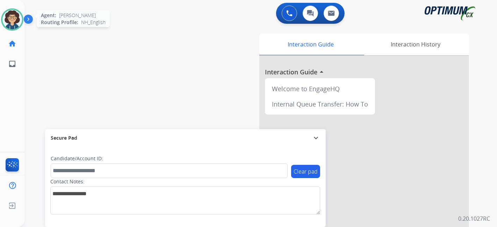
click at [19, 23] on img at bounding box center [12, 20] width 20 height 20
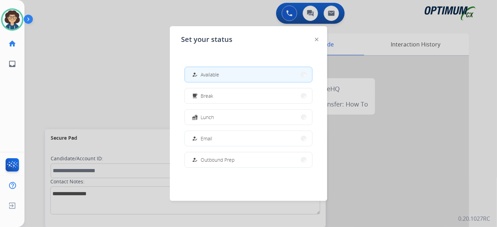
scroll to position [174, 0]
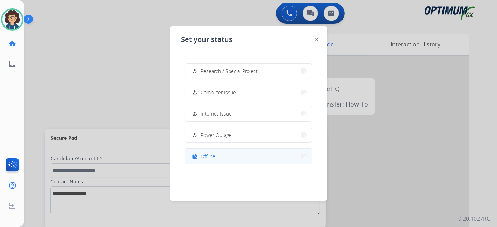
click at [239, 162] on button "work_off Offline" at bounding box center [248, 156] width 127 height 15
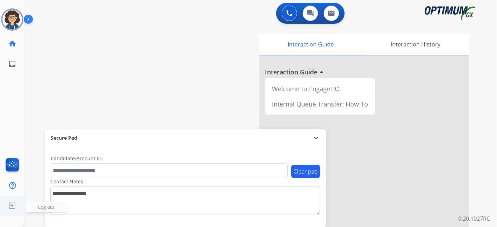
click at [15, 199] on li "Log out Log out" at bounding box center [12, 205] width 13 height 13
